Goal: Task Accomplishment & Management: Manage account settings

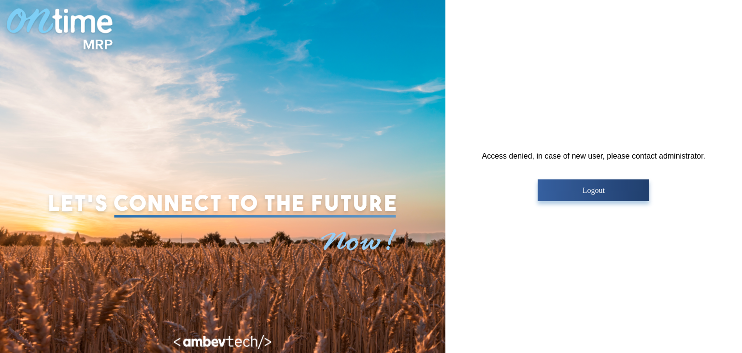
click at [588, 186] on p "Logout" at bounding box center [593, 190] width 106 height 9
click at [590, 184] on button "Logout" at bounding box center [594, 190] width 112 height 22
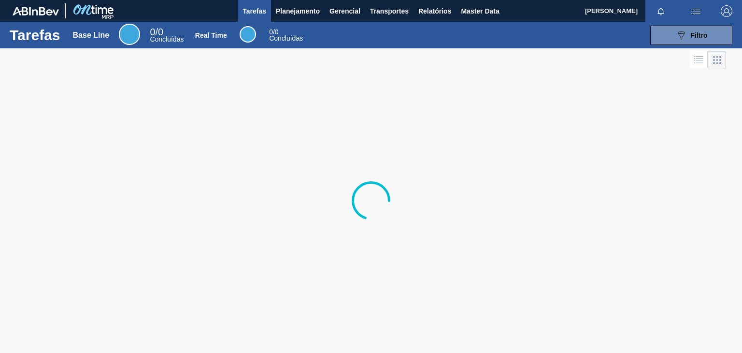
click at [727, 11] on img "button" at bounding box center [727, 11] width 12 height 12
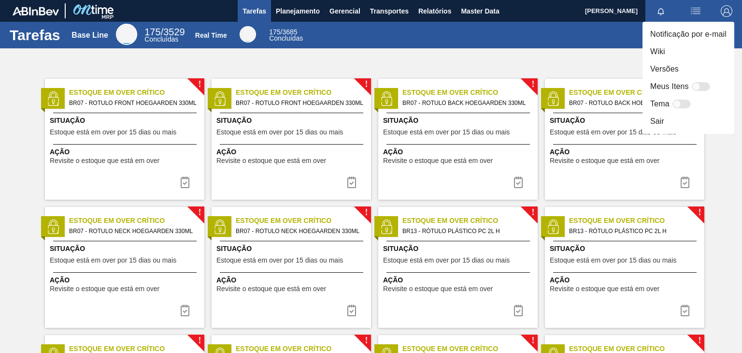
click at [654, 120] on li "Sair" at bounding box center [688, 121] width 92 height 17
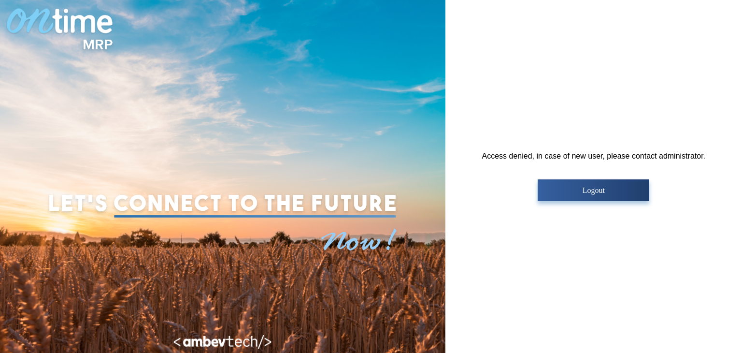
click at [593, 195] on button "Logout" at bounding box center [594, 190] width 112 height 22
